Goal: Information Seeking & Learning: Find specific fact

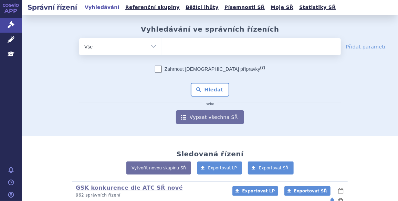
click at [187, 45] on ul at bounding box center [251, 45] width 179 height 14
click at [162, 45] on select at bounding box center [162, 46] width 0 height 17
paste input "SUKLS44314/2022"
type input "SUKLS44314/2022"
select select "SUKLS44314/2022"
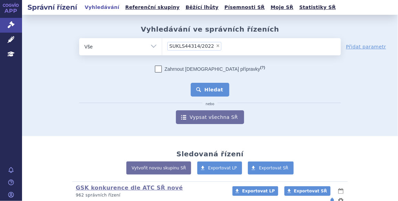
click at [203, 86] on button "Hledat" at bounding box center [210, 90] width 39 height 14
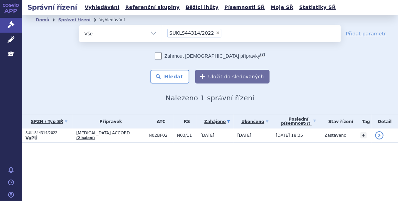
click at [92, 133] on span "[MEDICAL_DATA] ACCORD" at bounding box center [110, 133] width 69 height 5
